Goal: Find specific page/section: Find specific page/section

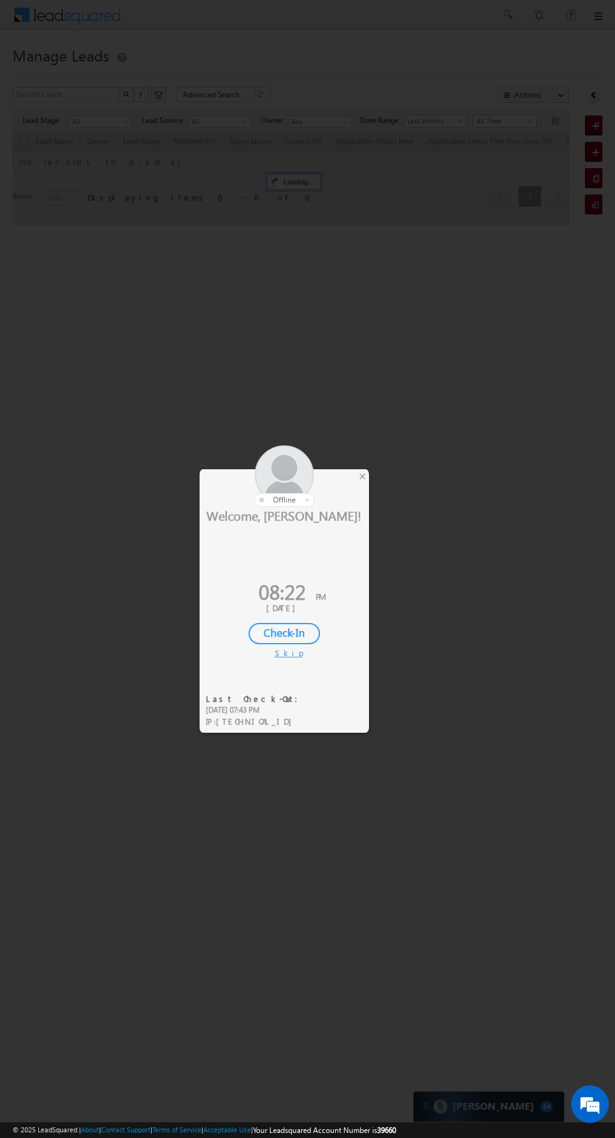
click at [373, 480] on div at bounding box center [307, 569] width 615 height 1138
click at [372, 475] on div at bounding box center [307, 569] width 615 height 1138
click at [364, 479] on div "×" at bounding box center [362, 476] width 13 height 14
click at [366, 479] on div "×" at bounding box center [362, 476] width 13 height 14
click at [362, 475] on div "×" at bounding box center [362, 476] width 13 height 14
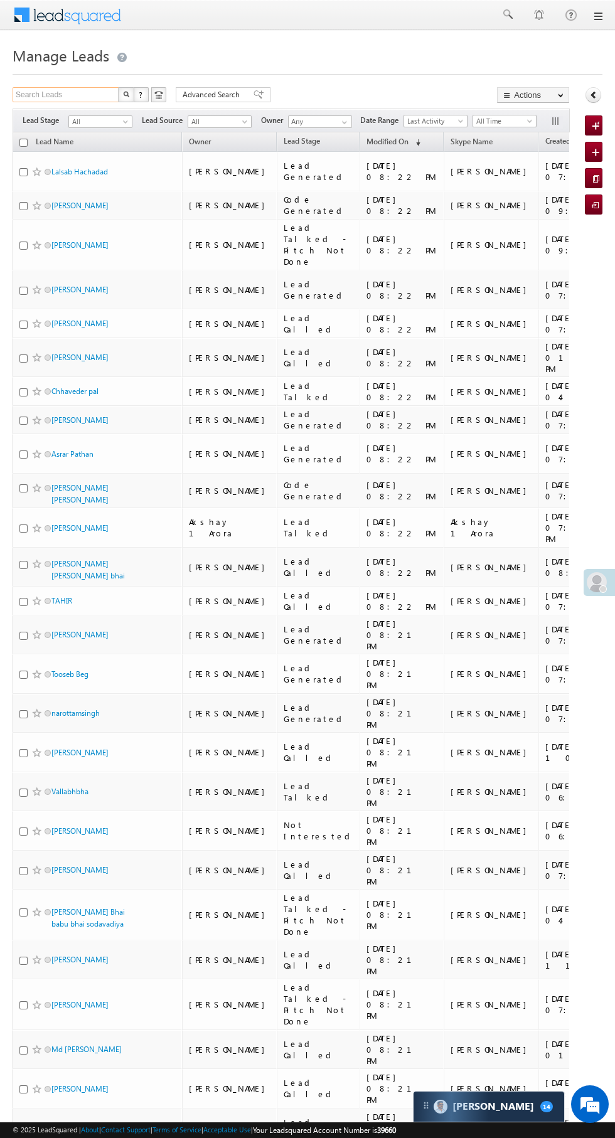
click at [50, 95] on input "Search Leads" at bounding box center [66, 94] width 107 height 15
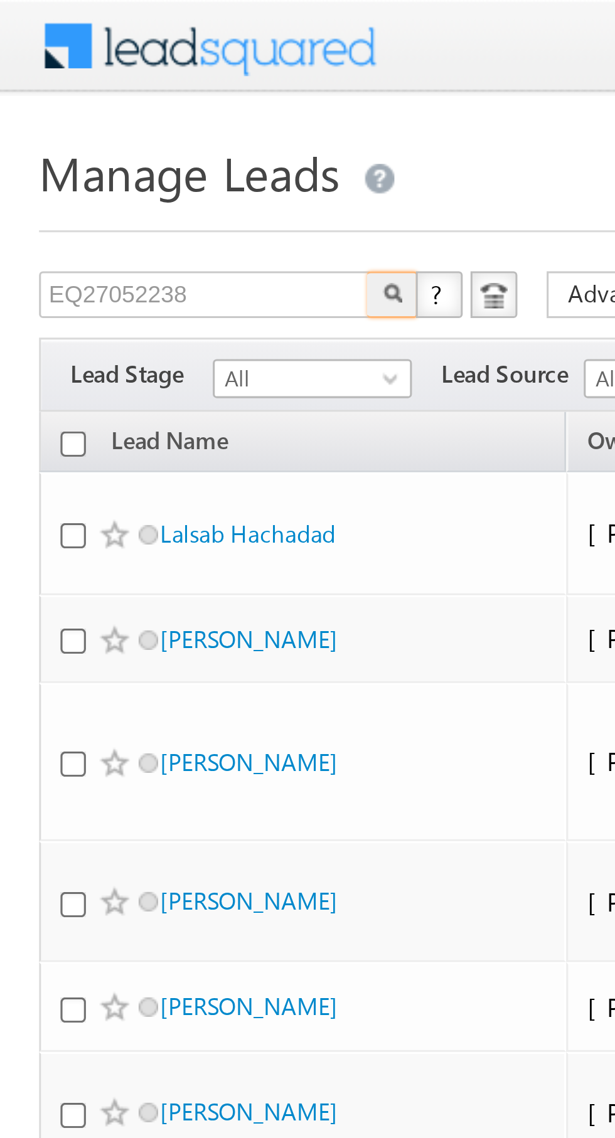
click at [125, 91] on img "button" at bounding box center [126, 94] width 6 height 6
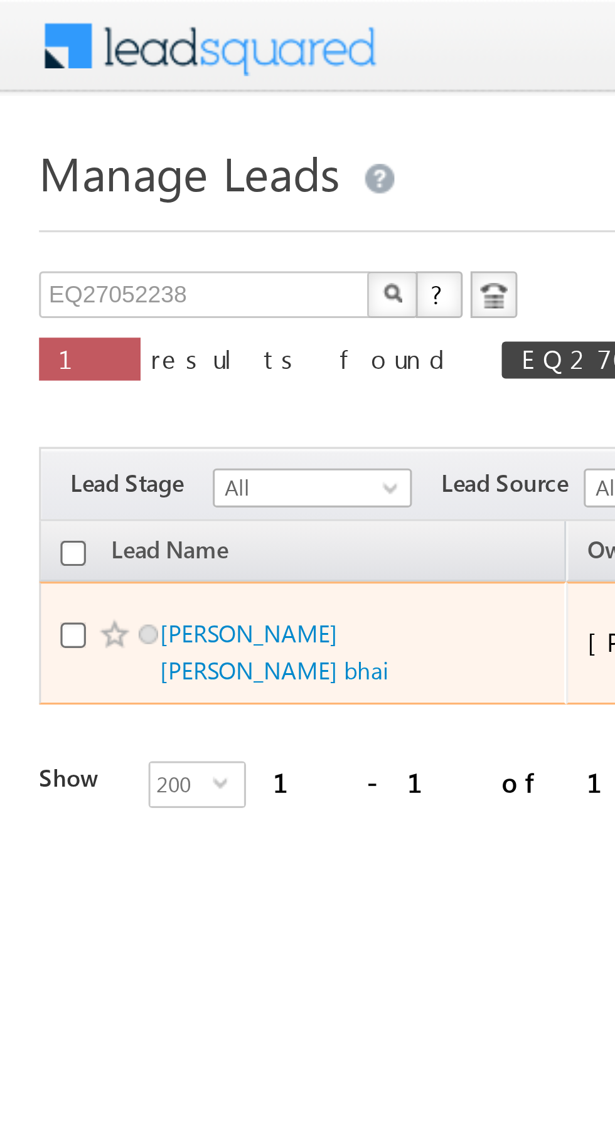
click at [167, 116] on span "EQ27052238" at bounding box center [205, 115] width 76 height 11
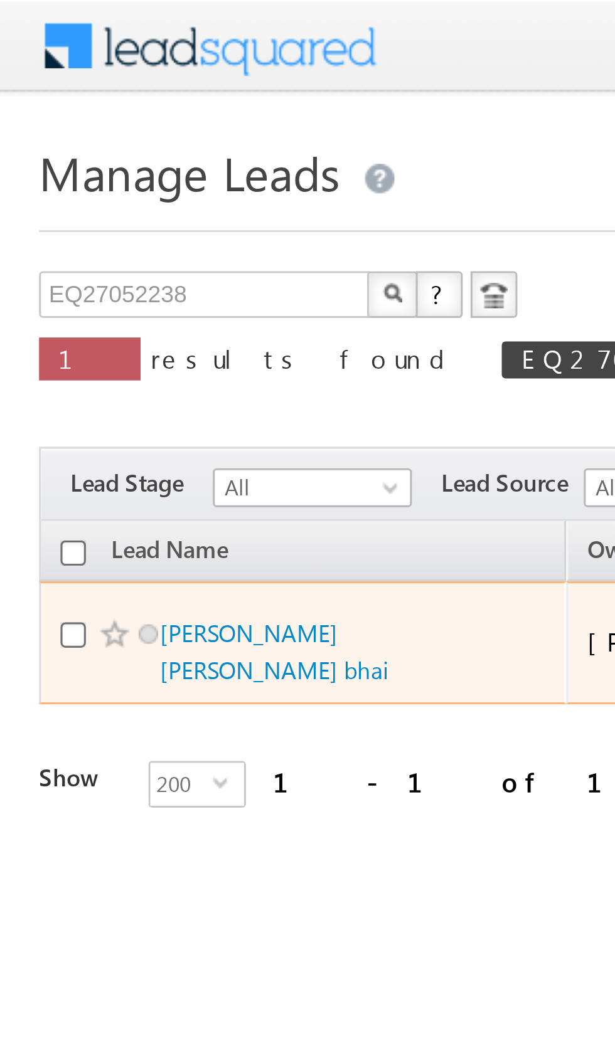
click at [250, 115] on span at bounding box center [253, 115] width 6 height 6
type input "Search Leads"
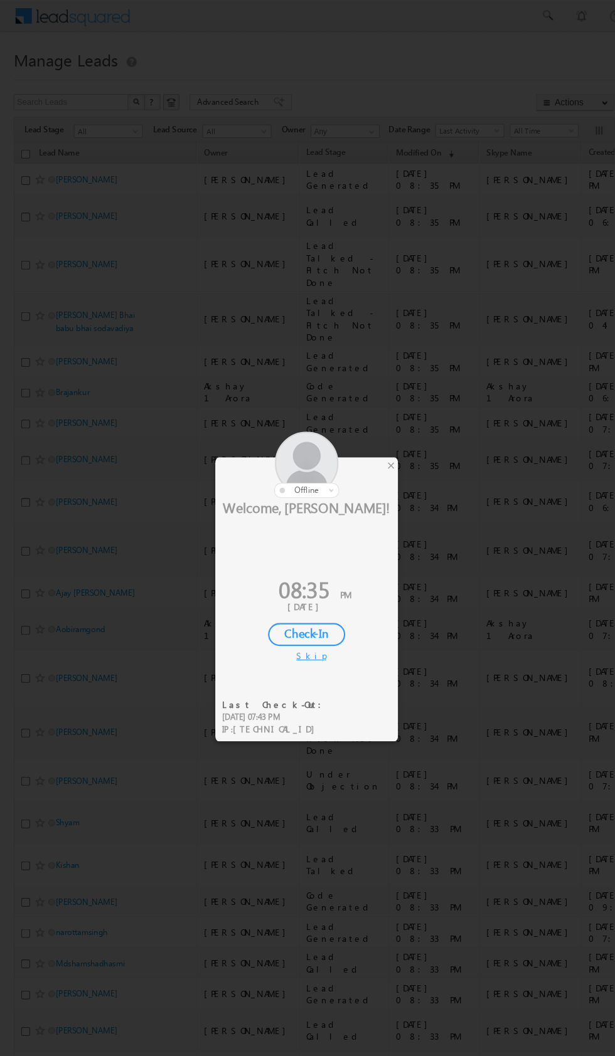
click at [358, 420] on div at bounding box center [283, 430] width 169 height 61
click at [359, 427] on div "×" at bounding box center [362, 431] width 13 height 14
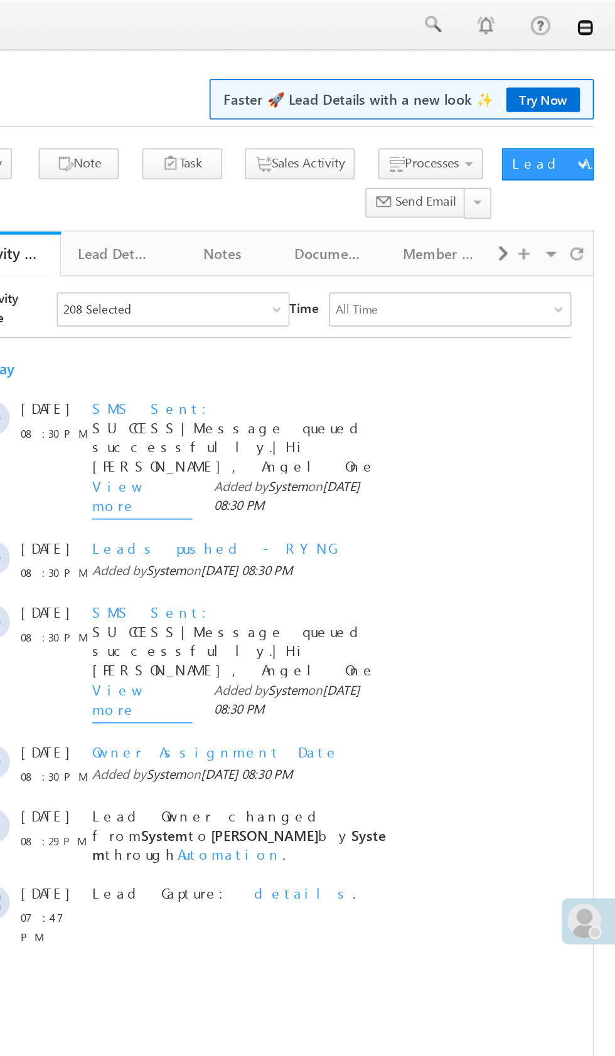
click at [597, 16] on link at bounding box center [597, 16] width 10 height 10
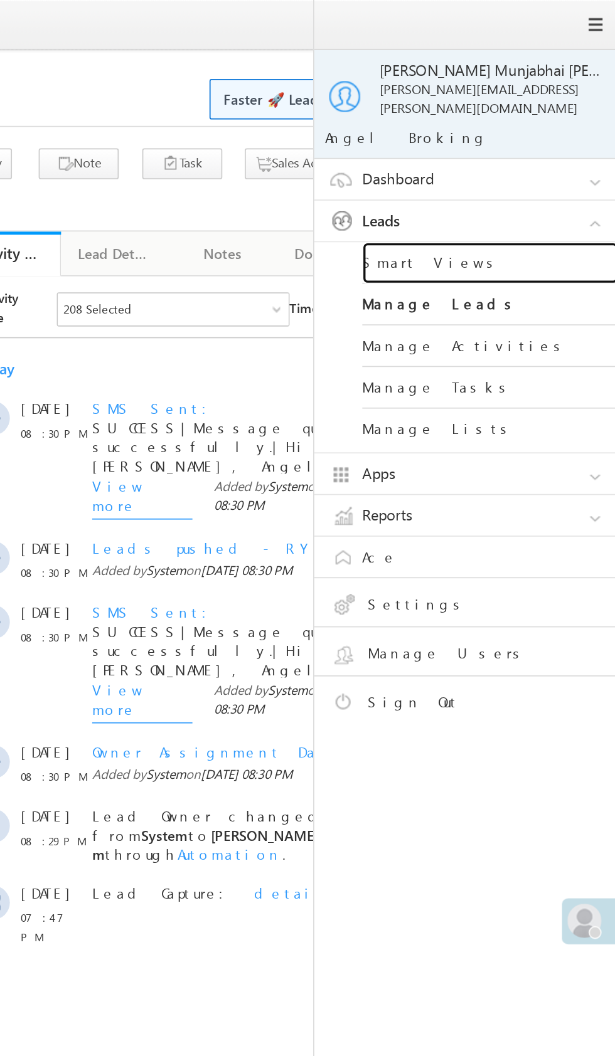
click at [524, 149] on link "Smart Views" at bounding box center [541, 154] width 151 height 24
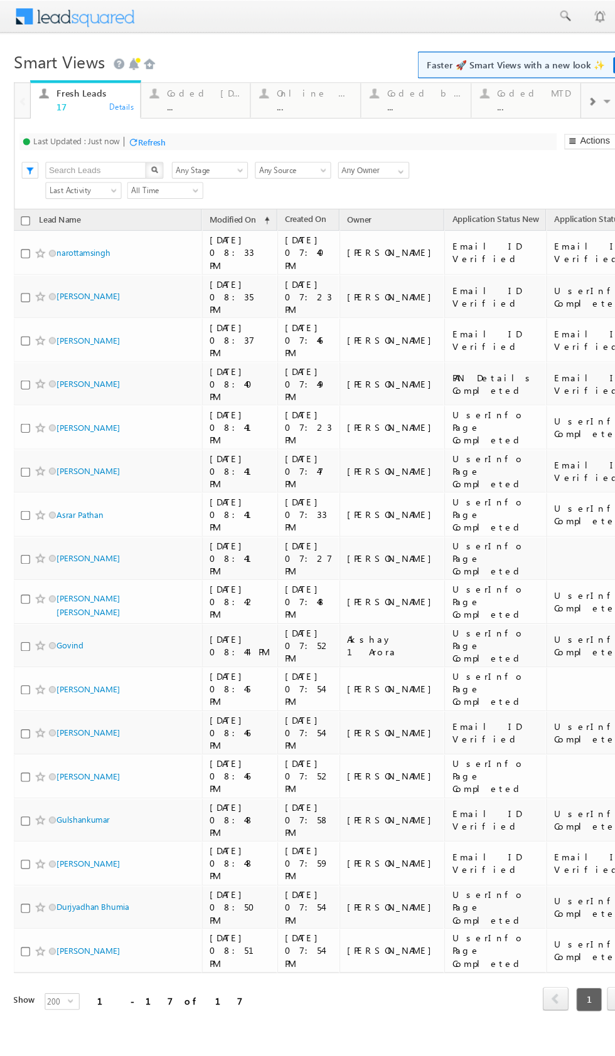
scroll to position [0, 1]
